Goal: Task Accomplishment & Management: Use online tool/utility

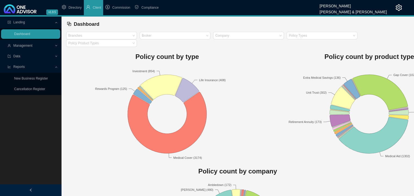
click at [24, 44] on span "Management" at bounding box center [22, 46] width 19 height 4
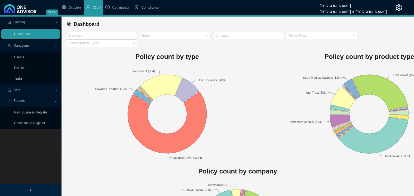
click at [18, 77] on link "Tasks" at bounding box center [18, 79] width 8 height 4
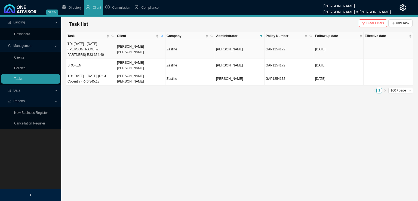
click at [135, 55] on td "[PERSON_NAME] [PERSON_NAME]" at bounding box center [141, 49] width 50 height 19
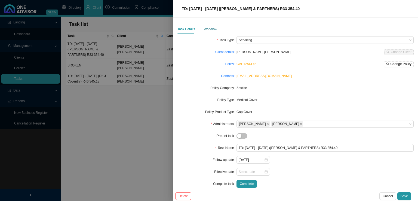
click at [209, 28] on div "Workflow" at bounding box center [210, 28] width 13 height 5
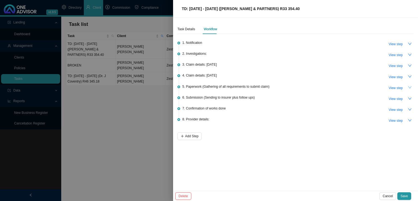
click at [409, 87] on icon "down" at bounding box center [409, 87] width 3 height 2
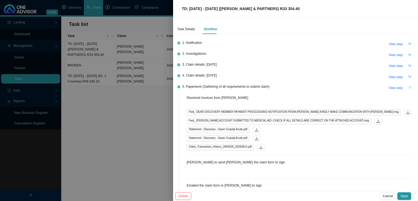
click at [409, 89] on div "Task Details Workflow 1. Notification View step 2. Investigations: View step 3.…" at bounding box center [295, 104] width 245 height 173
click at [408, 87] on icon "up" at bounding box center [409, 87] width 3 height 2
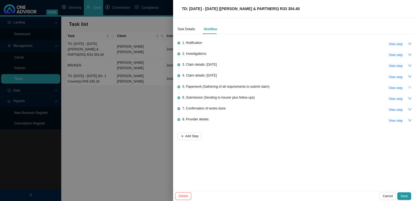
click at [410, 86] on icon "down" at bounding box center [410, 87] width 4 height 4
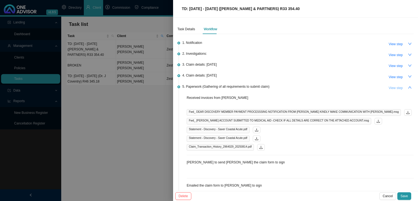
click at [408, 87] on icon "up" at bounding box center [410, 87] width 4 height 4
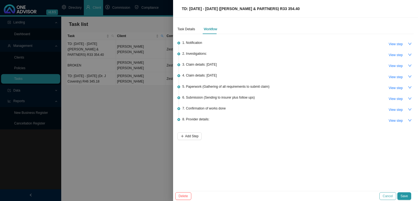
click at [393, 194] on span "Cancel" at bounding box center [387, 195] width 10 height 5
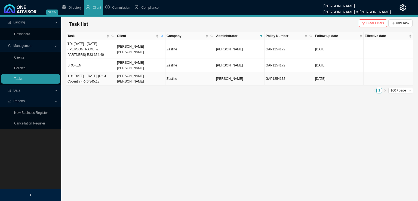
click at [106, 78] on td "TD: [DATE] - [DATE] (Dr. J Coventry) R46 345.18" at bounding box center [91, 78] width 50 height 13
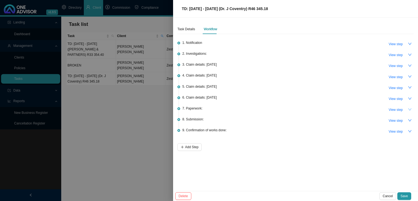
click at [409, 109] on icon "down" at bounding box center [410, 109] width 4 height 4
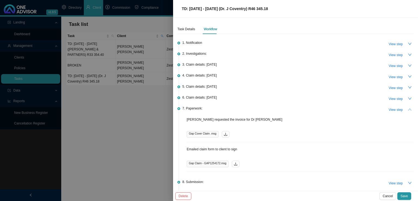
click at [408, 108] on icon "up" at bounding box center [410, 109] width 4 height 4
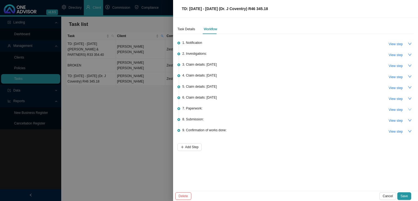
click at [118, 128] on div at bounding box center [209, 100] width 418 height 201
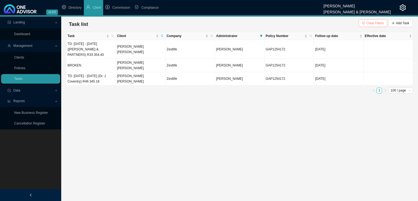
click at [380, 23] on span "Clear Filters" at bounding box center [375, 22] width 18 height 5
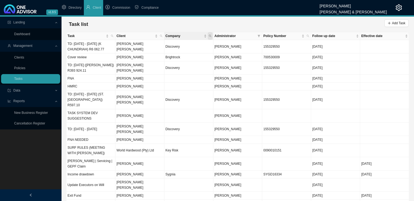
click at [212, 35] on span "Company" at bounding box center [210, 36] width 5 height 8
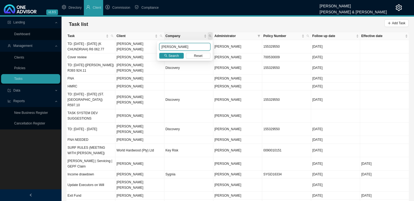
type input "[PERSON_NAME]"
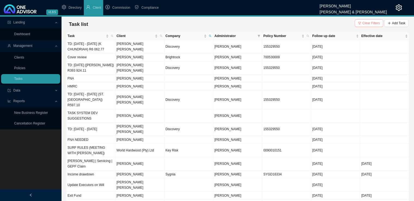
click at [358, 23] on button "Clear Filters" at bounding box center [368, 23] width 29 height 8
click at [258, 37] on span at bounding box center [258, 36] width 5 height 8
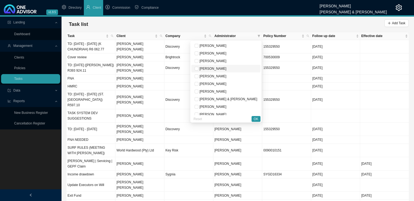
click at [223, 69] on span "[PERSON_NAME]" at bounding box center [212, 69] width 28 height 4
checkbox input "true"
click at [257, 116] on span "OK" at bounding box center [256, 118] width 5 height 5
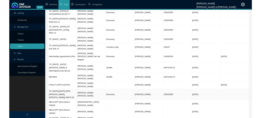
scroll to position [42, 0]
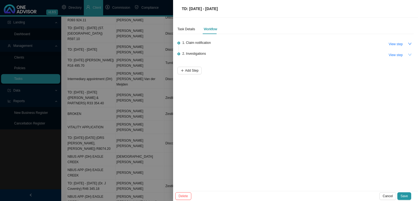
click at [412, 53] on button "button" at bounding box center [410, 55] width 8 height 8
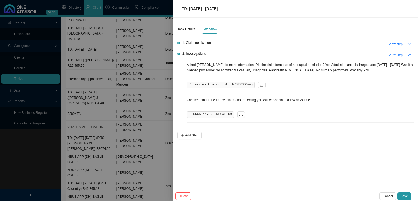
click at [232, 161] on div "Task Details Workflow 1. Claim notification View step 2. Investigations View st…" at bounding box center [295, 104] width 245 height 173
click at [245, 155] on div "Task Details Workflow 1. Claim notification View step 2. Investigations View st…" at bounding box center [295, 104] width 245 height 173
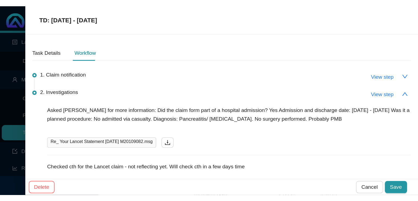
scroll to position [0, 0]
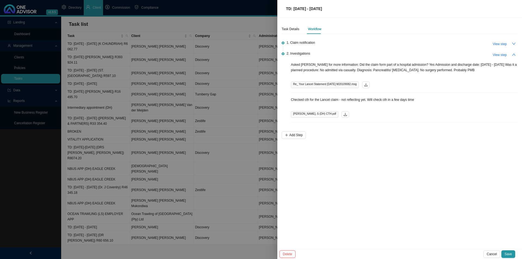
click at [85, 84] on div at bounding box center [261, 129] width 522 height 259
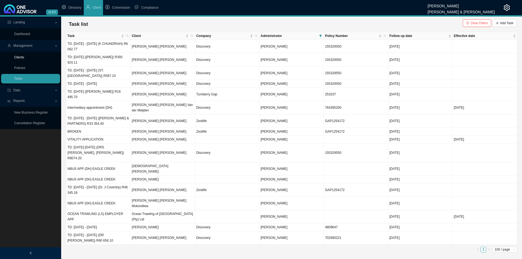
click at [20, 59] on link "Clients" at bounding box center [19, 57] width 10 height 4
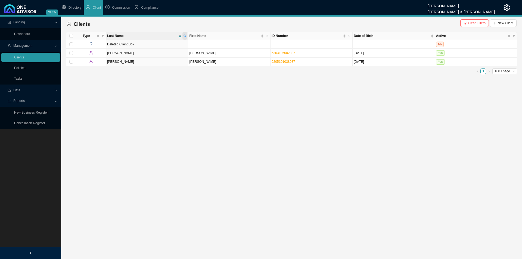
click at [186, 36] on icon "search" at bounding box center [185, 36] width 2 height 2
type input "drysdale"
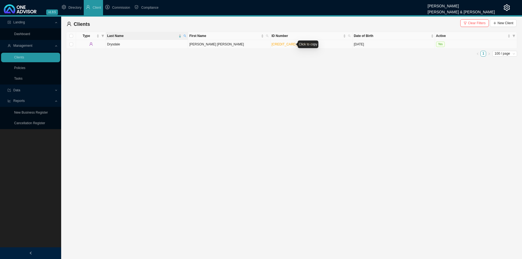
click at [290, 45] on link "[CREDIT_CARD_NUMBER]" at bounding box center [292, 44] width 41 height 4
